Goal: Check status: Check status

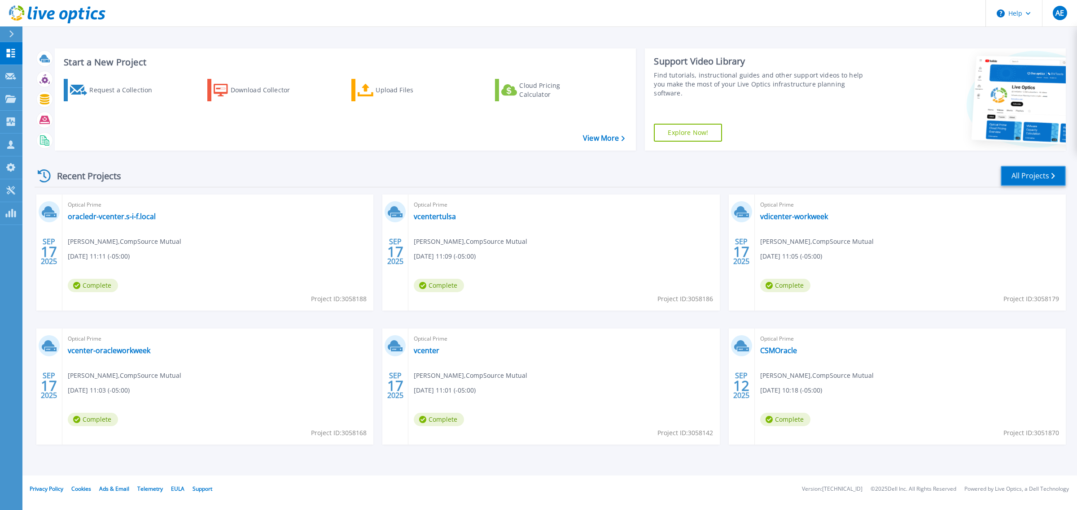
click at [1012, 179] on link "All Projects" at bounding box center [1032, 176] width 65 height 20
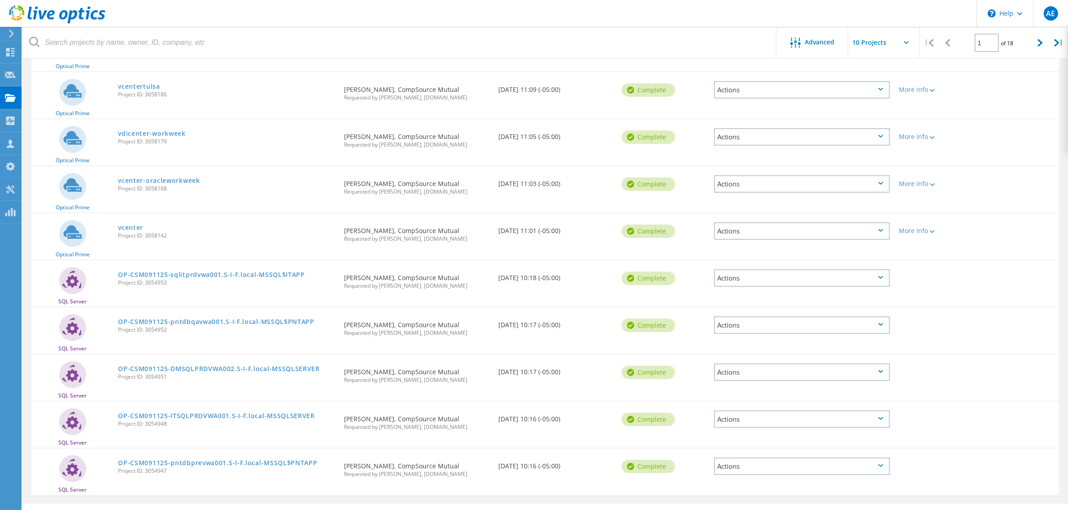
scroll to position [156, 0]
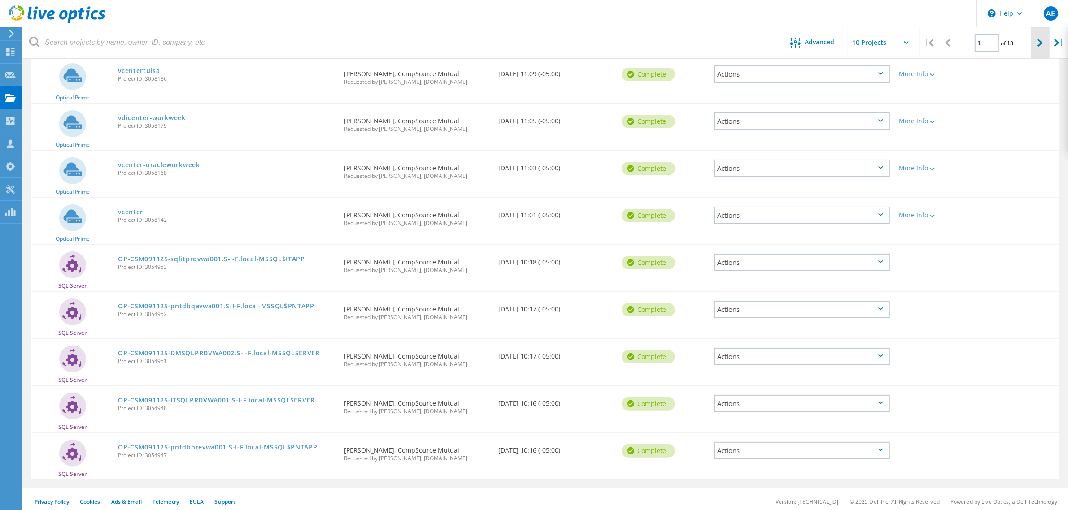
click at [1035, 44] on div at bounding box center [1040, 43] width 18 height 32
type input "2"
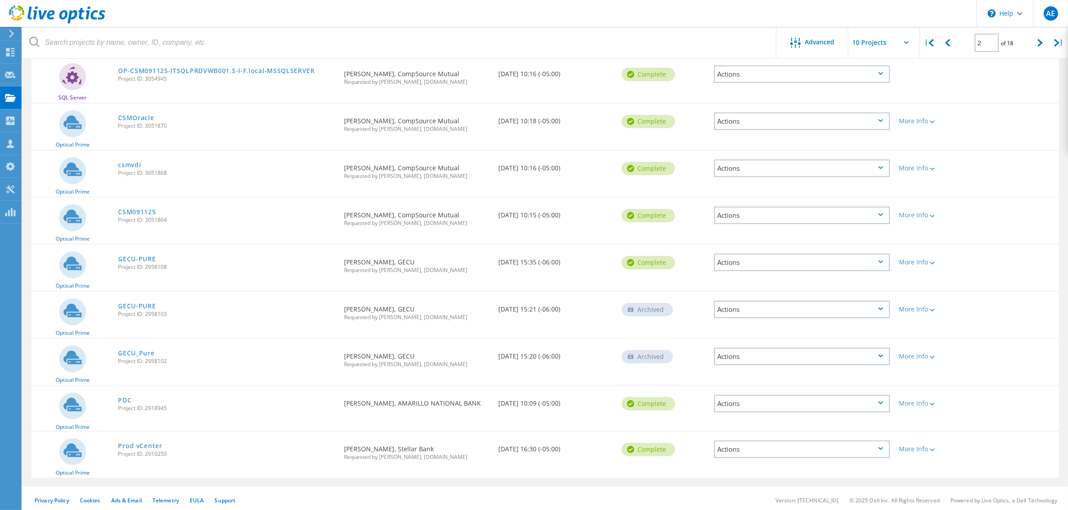
scroll to position [155, 0]
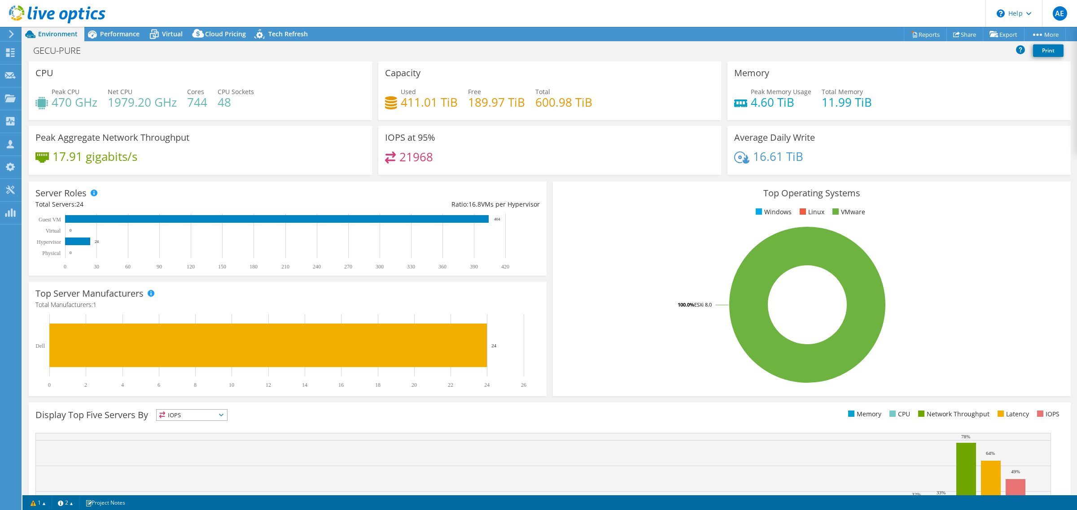
select select "USEast"
select select "USD"
click at [138, 40] on div "Performance" at bounding box center [115, 34] width 62 height 14
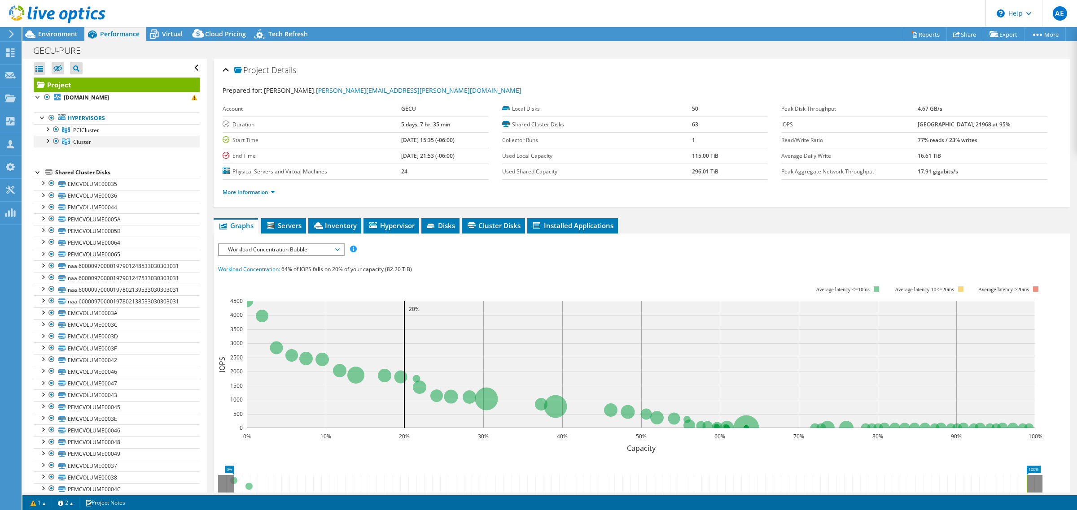
click at [52, 144] on div at bounding box center [56, 141] width 9 height 11
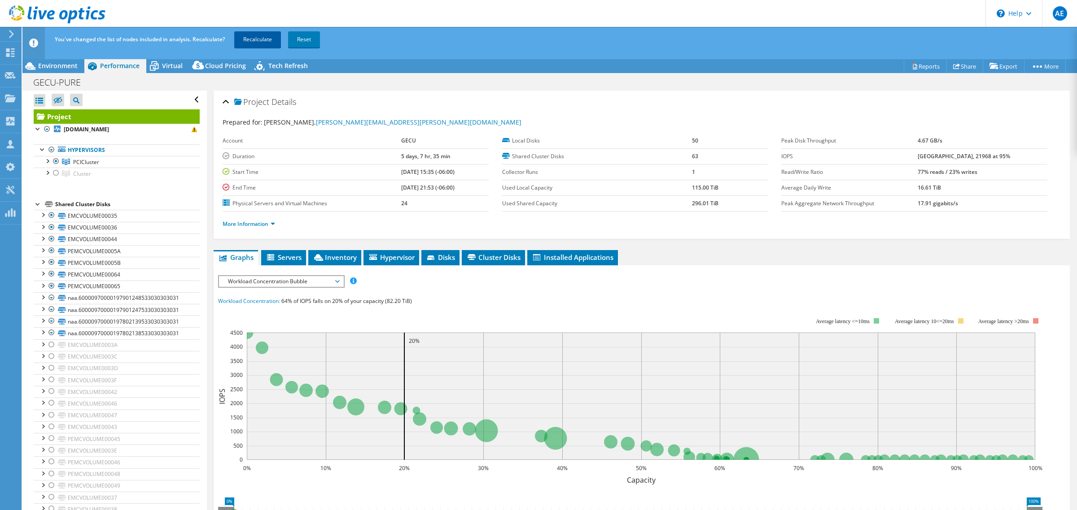
click at [271, 34] on link "Recalculate" at bounding box center [257, 39] width 47 height 16
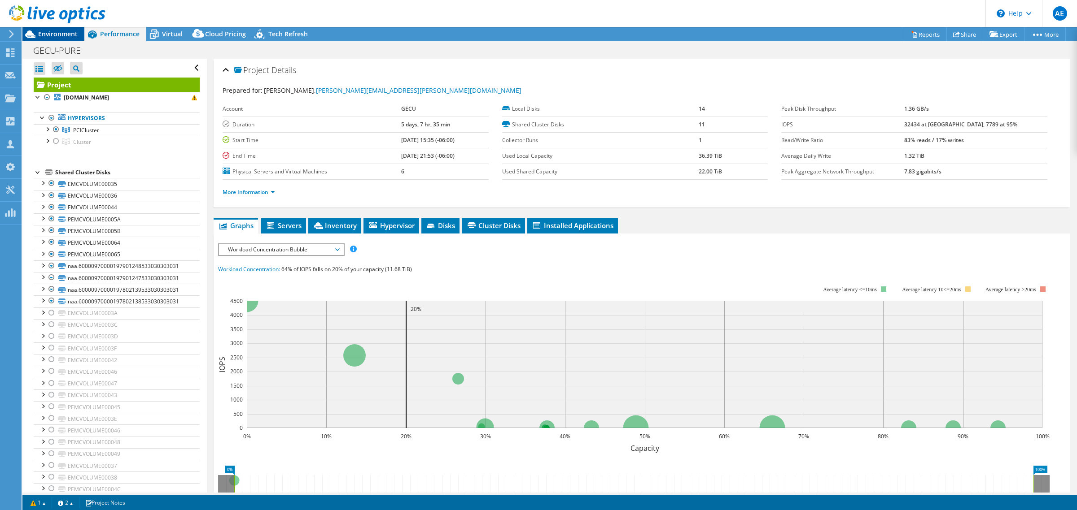
click at [63, 34] on span "Environment" at bounding box center [57, 34] width 39 height 9
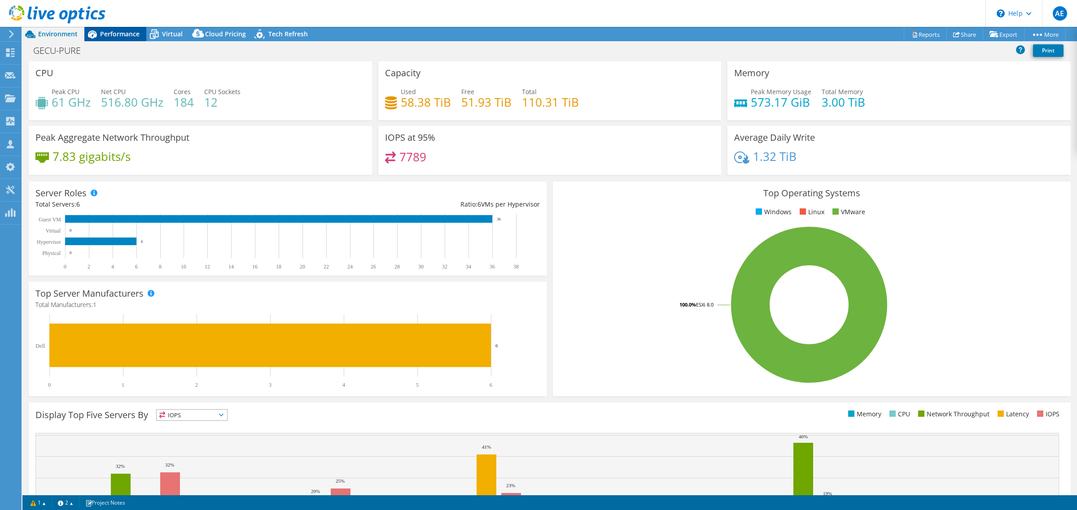
click at [120, 31] on span "Performance" at bounding box center [119, 34] width 39 height 9
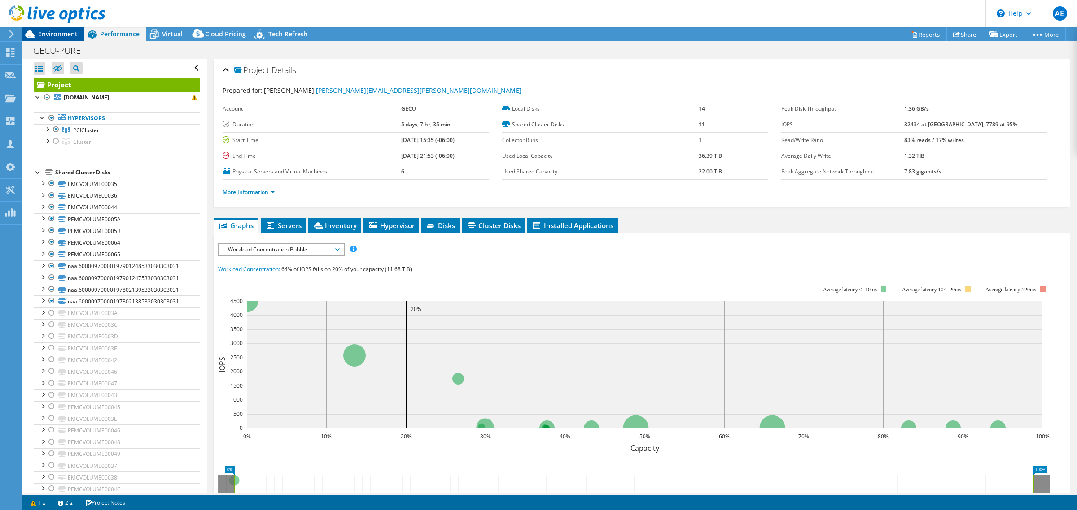
click at [57, 39] on div "Environment" at bounding box center [53, 34] width 62 height 14
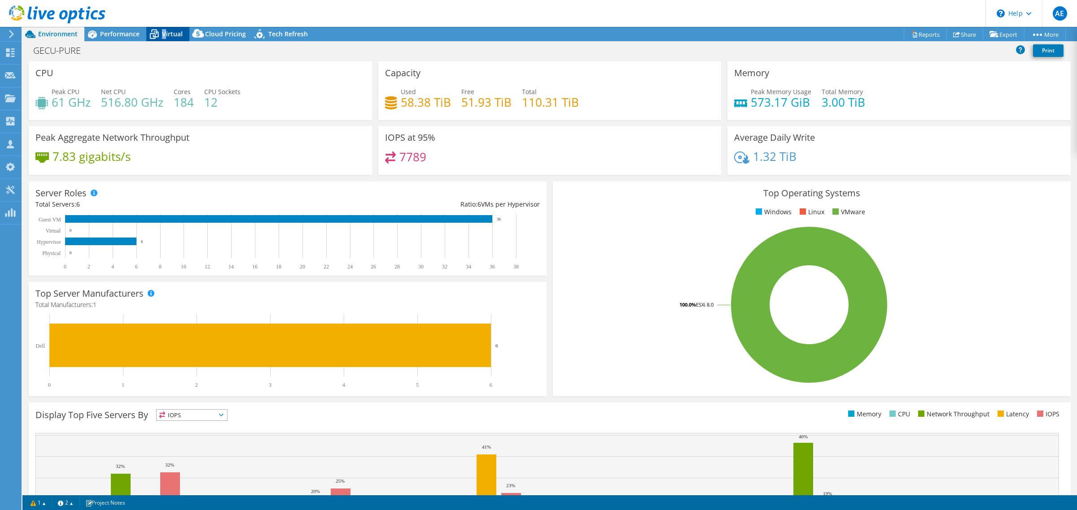
click at [164, 36] on span "Virtual" at bounding box center [172, 34] width 21 height 9
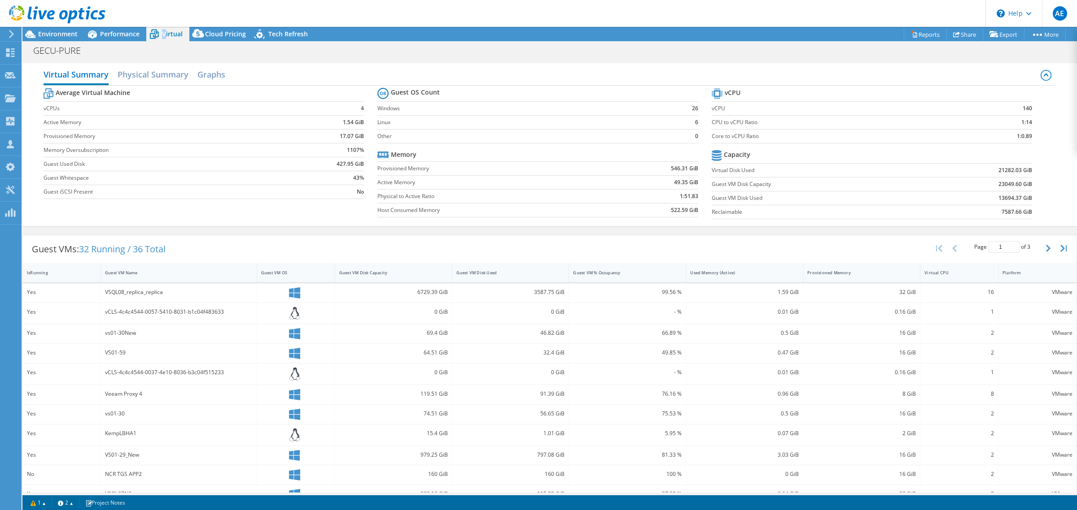
click at [127, 26] on header "AE Partner Team Member Andrew Ewald andrew_ewald@shi.com shi.com My Profile Log…" at bounding box center [538, 13] width 1077 height 27
click at [126, 28] on div "Performance" at bounding box center [115, 34] width 62 height 14
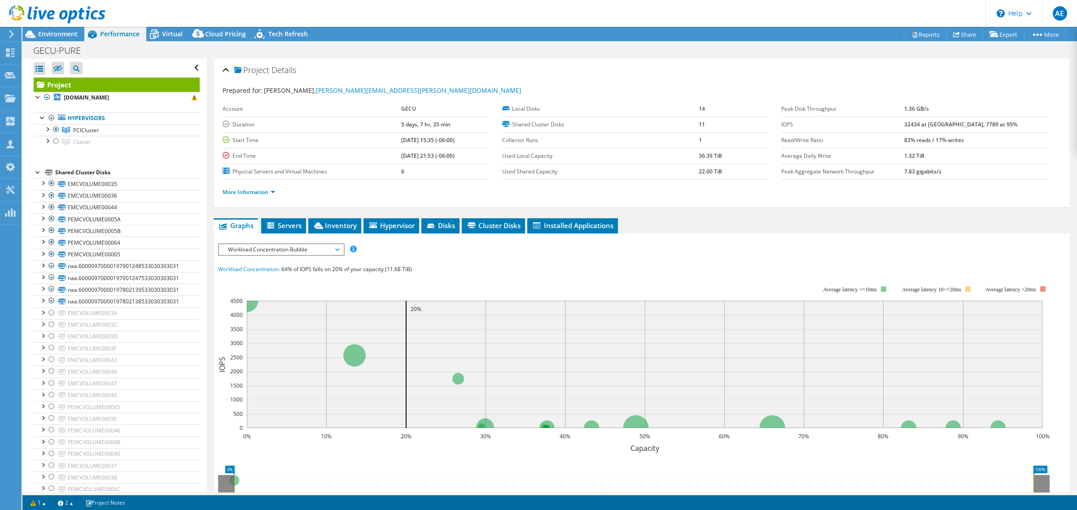
click at [335, 246] on span "Workload Concentration Bubble" at bounding box center [280, 249] width 115 height 11
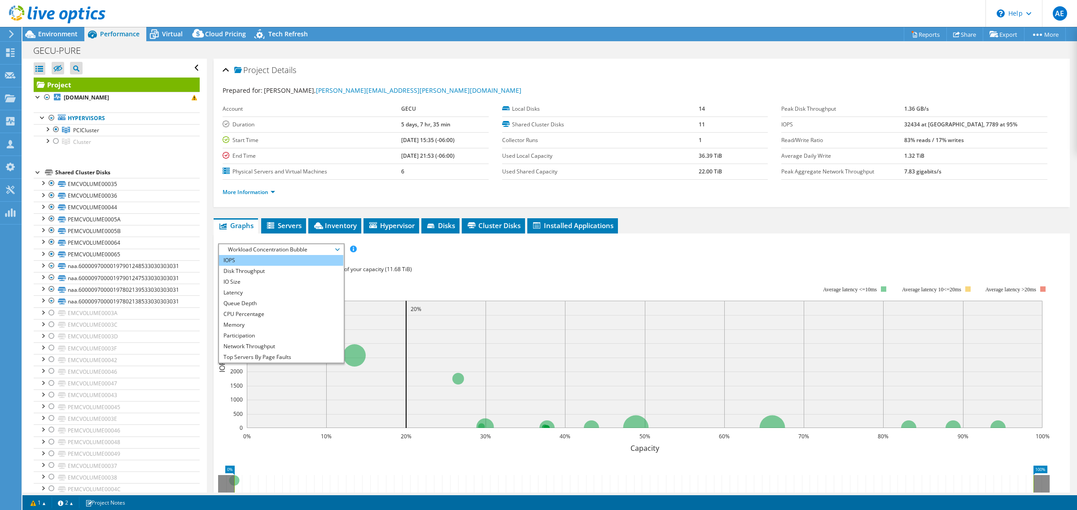
click at [283, 265] on li "IOPS" at bounding box center [281, 260] width 124 height 11
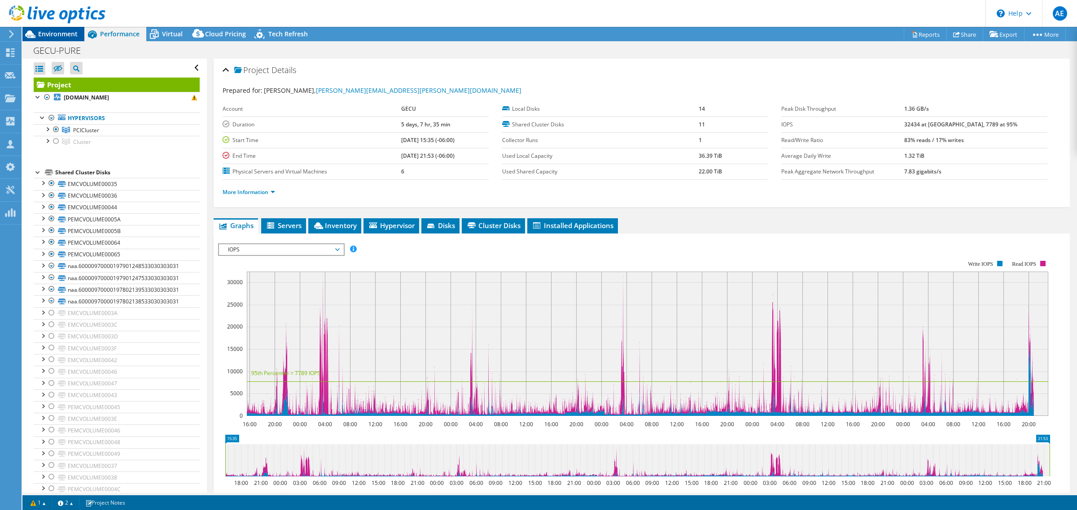
click at [69, 35] on span "Environment" at bounding box center [57, 34] width 39 height 9
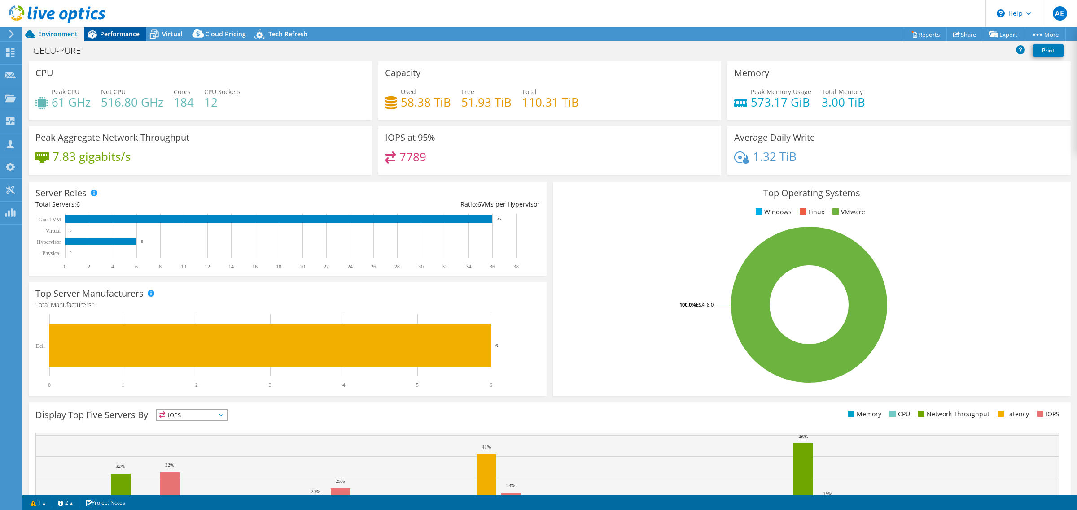
click at [114, 31] on span "Performance" at bounding box center [119, 34] width 39 height 9
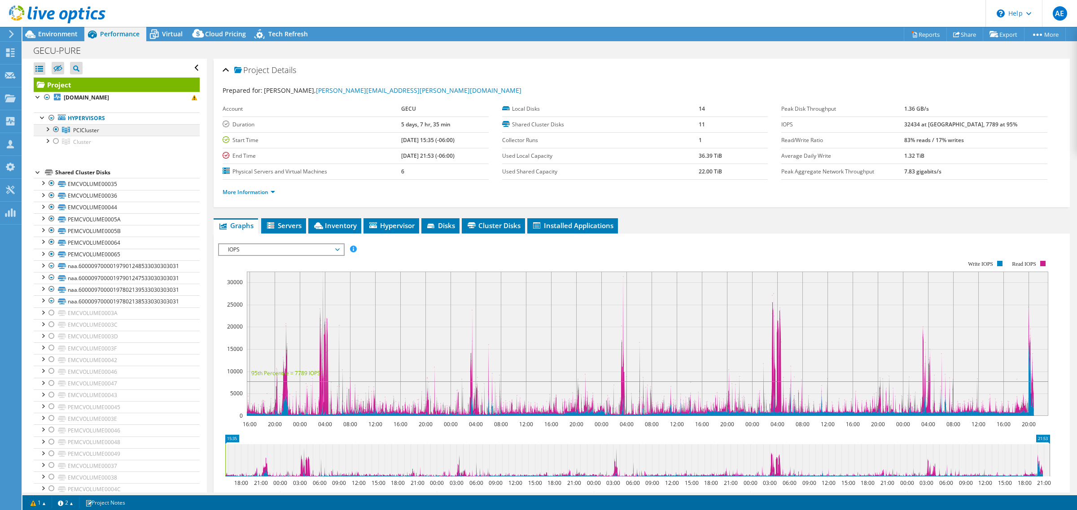
click at [56, 129] on div at bounding box center [56, 129] width 9 height 11
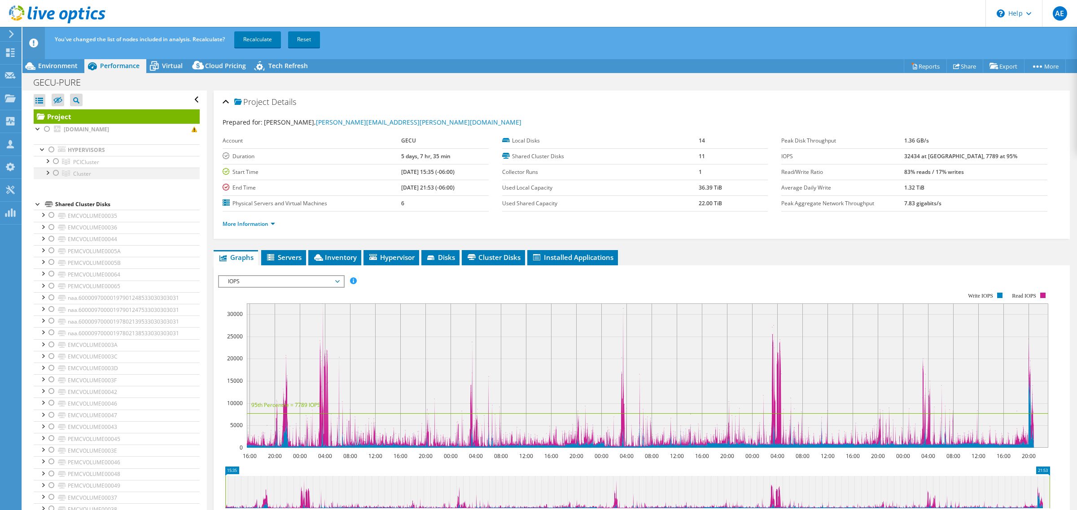
click at [57, 173] on div at bounding box center [56, 173] width 9 height 11
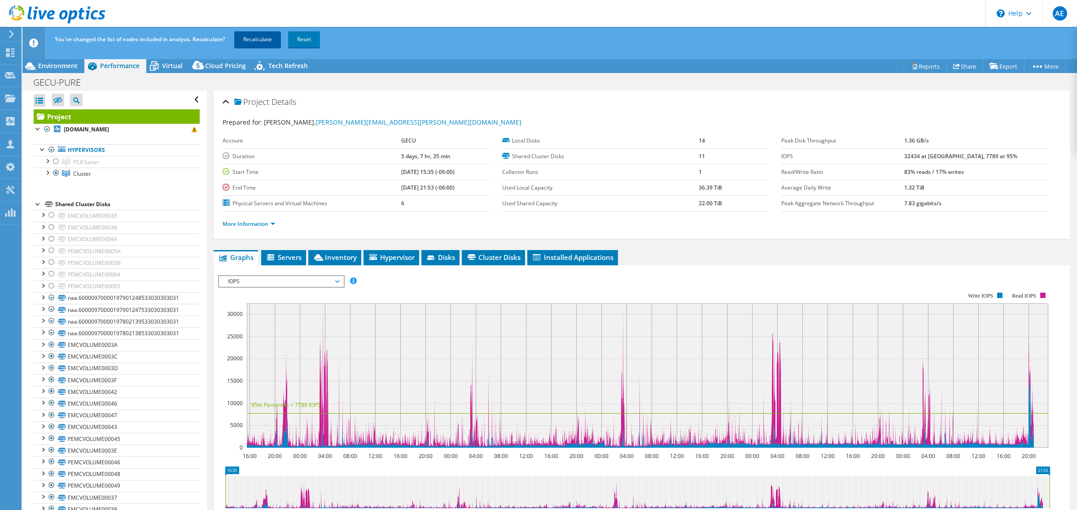
click at [257, 39] on link "Recalculate" at bounding box center [257, 39] width 47 height 16
click at [337, 286] on span "IOPS" at bounding box center [280, 281] width 115 height 11
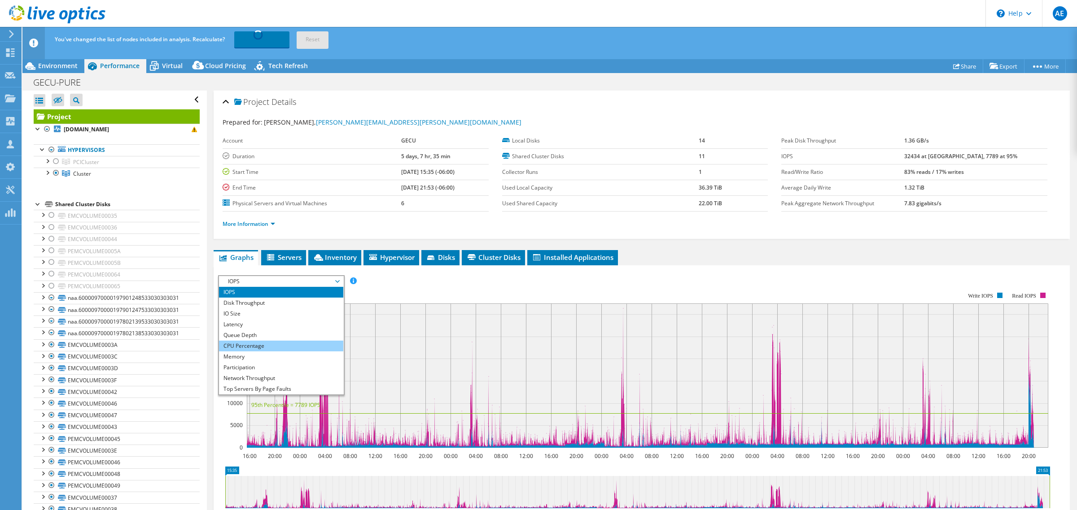
click at [268, 346] on li "CPU Percentage" at bounding box center [281, 346] width 124 height 11
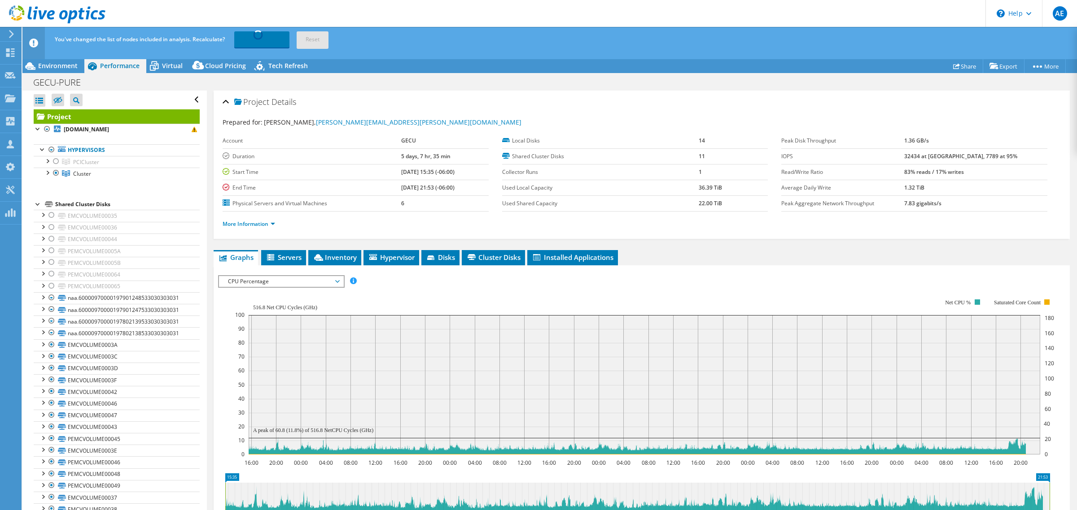
click at [333, 284] on span "CPU Percentage" at bounding box center [280, 281] width 115 height 11
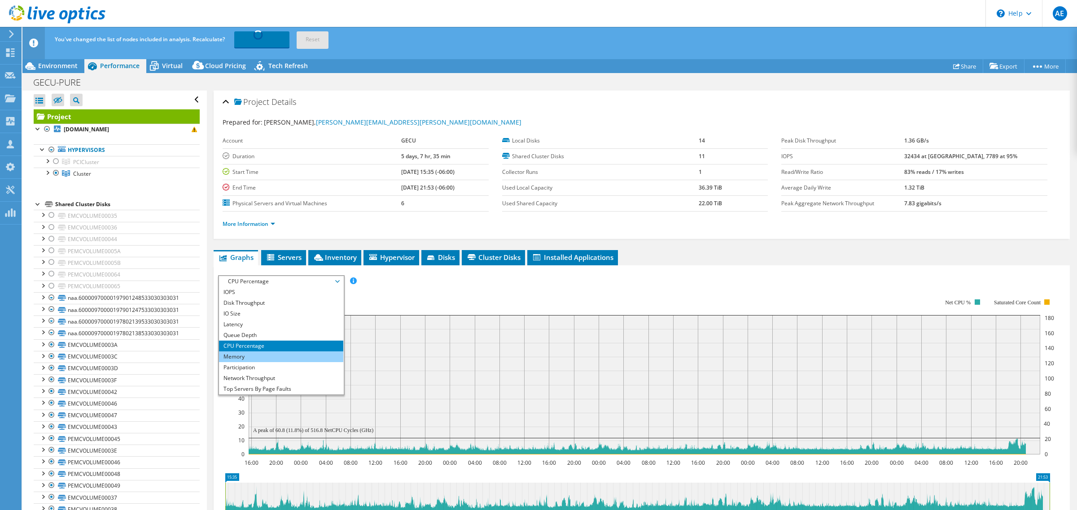
click at [274, 356] on li "Memory" at bounding box center [281, 357] width 124 height 11
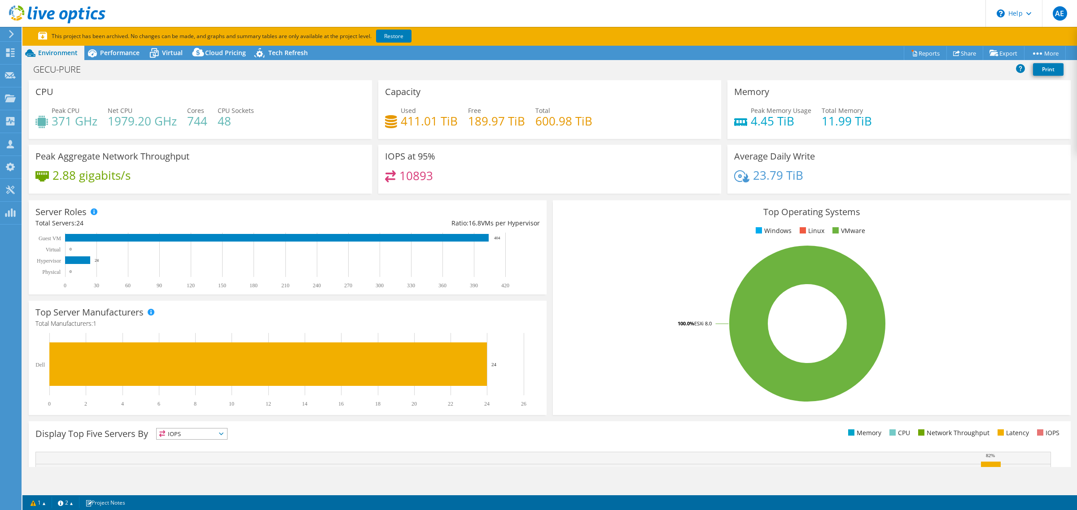
select select "USD"
click at [120, 52] on span "Performance" at bounding box center [119, 52] width 39 height 9
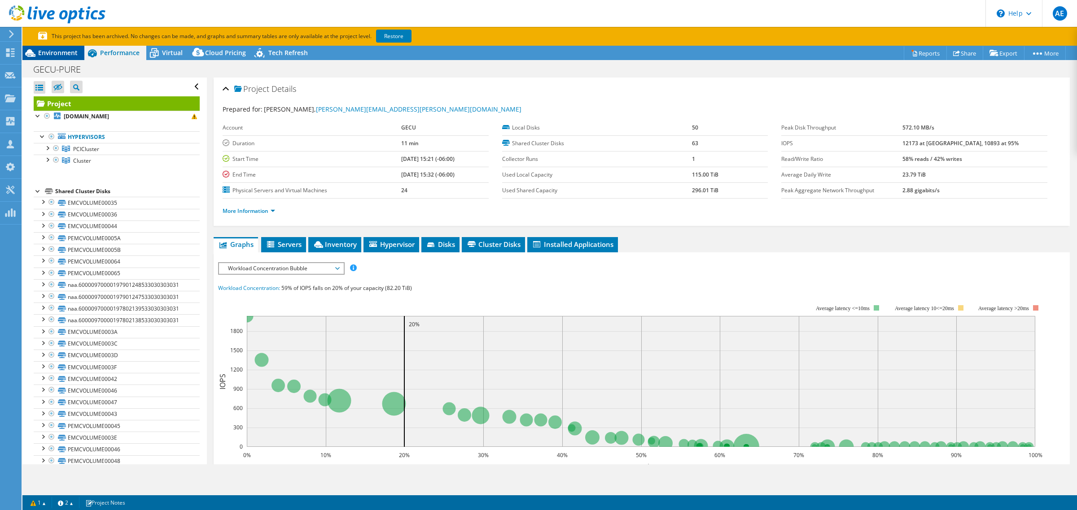
click at [59, 57] on div "Environment" at bounding box center [53, 53] width 62 height 14
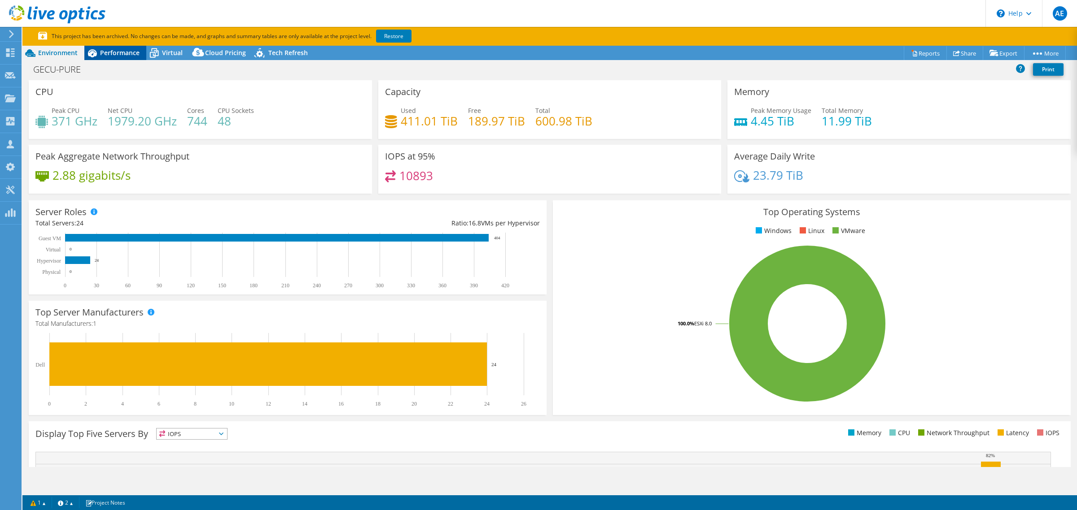
click at [113, 52] on span "Performance" at bounding box center [119, 52] width 39 height 9
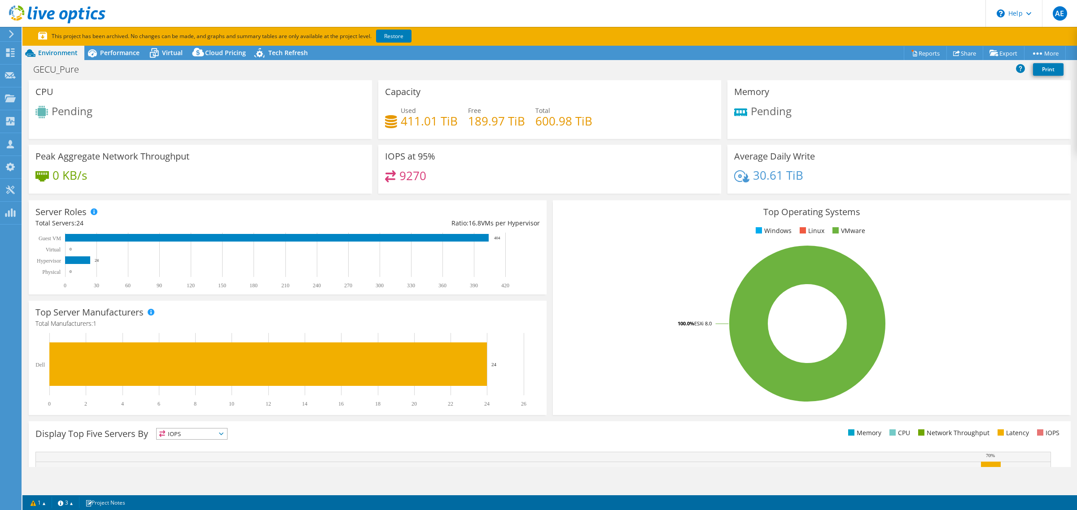
select select "USD"
